Goal: Find specific page/section: Find specific page/section

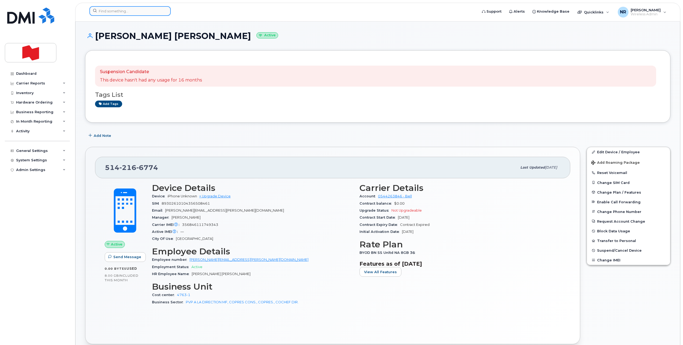
click at [147, 8] on input at bounding box center [129, 11] width 81 height 10
paste input "6477466408"
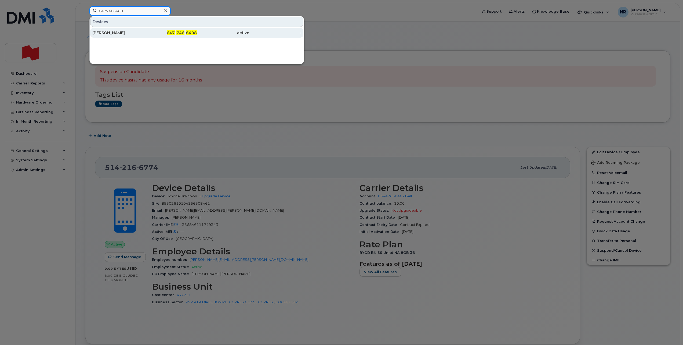
type input "6477466408"
click at [111, 33] on div "[PERSON_NAME]" at bounding box center [118, 32] width 52 height 5
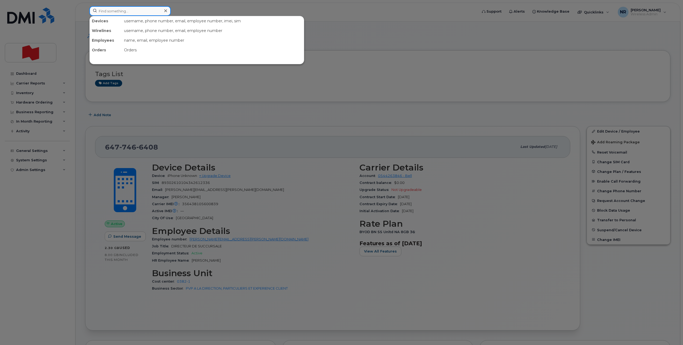
click at [140, 12] on input at bounding box center [129, 11] width 81 height 10
paste input "4388316656"
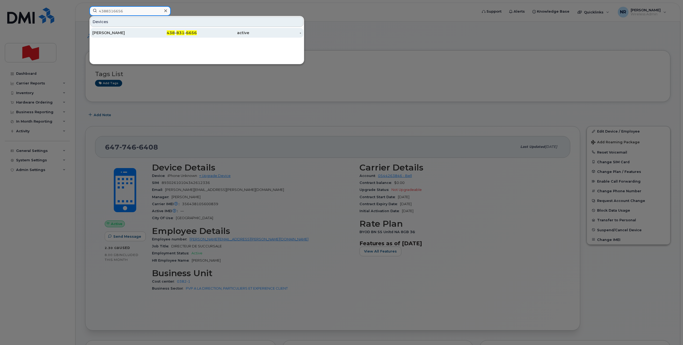
type input "4388316656"
click at [117, 32] on div "Ross Beaudry" at bounding box center [118, 32] width 52 height 5
